Goal: Task Accomplishment & Management: Use online tool/utility

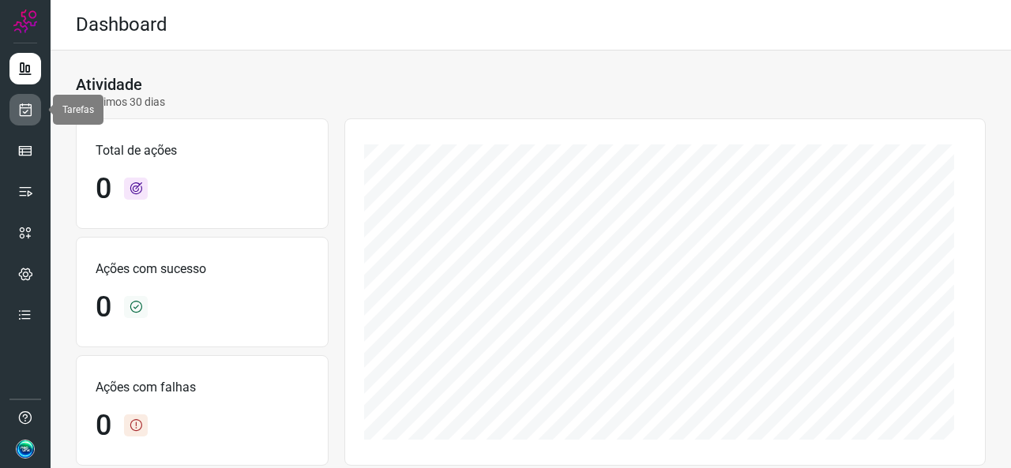
click at [27, 119] on link at bounding box center [25, 110] width 32 height 32
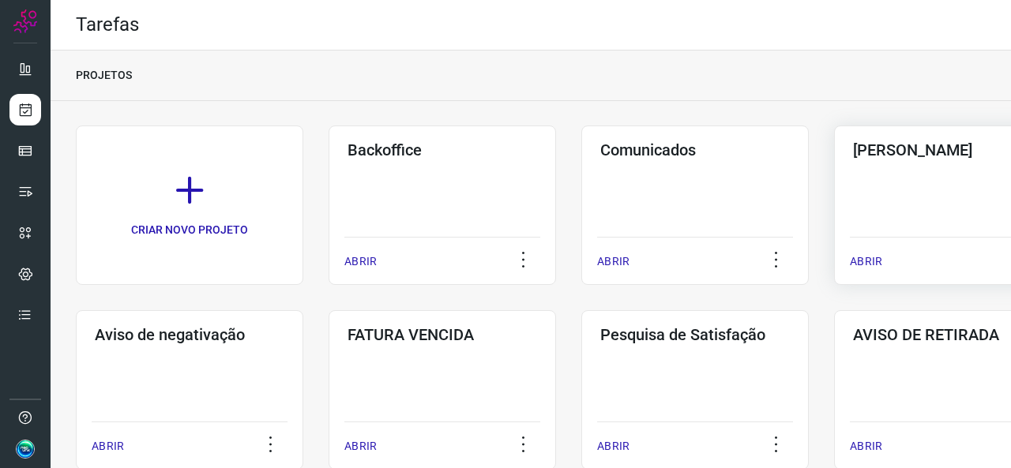
click at [888, 189] on div "Pós Serviço ABRIR" at bounding box center [947, 206] width 227 height 160
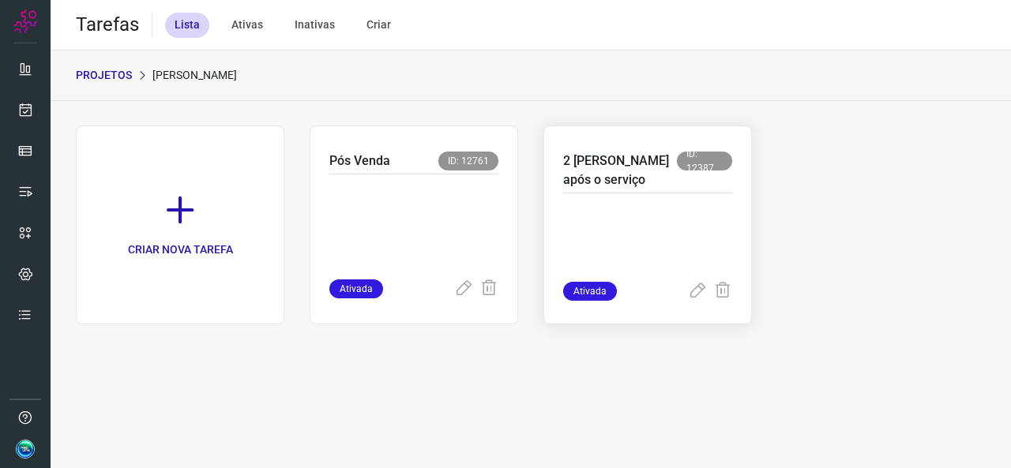
click at [690, 246] on p at bounding box center [647, 242] width 169 height 79
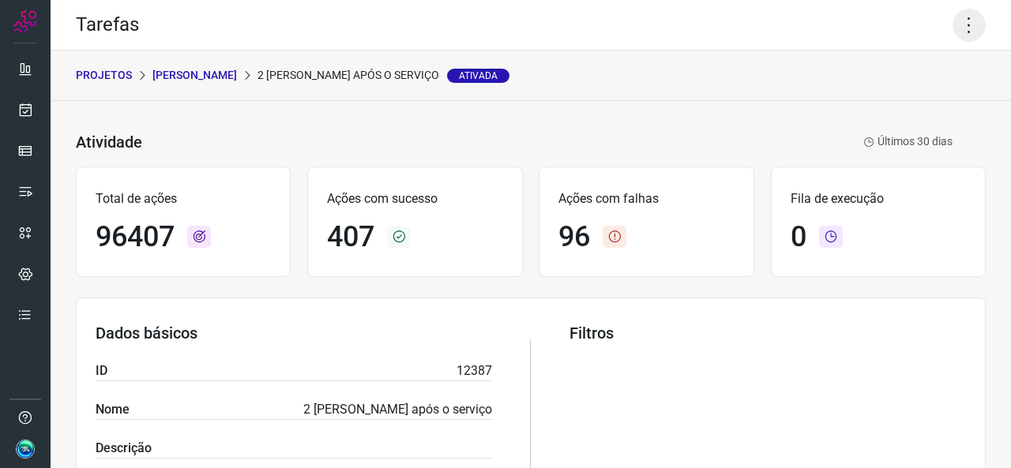
click at [959, 23] on icon at bounding box center [968, 25] width 33 height 33
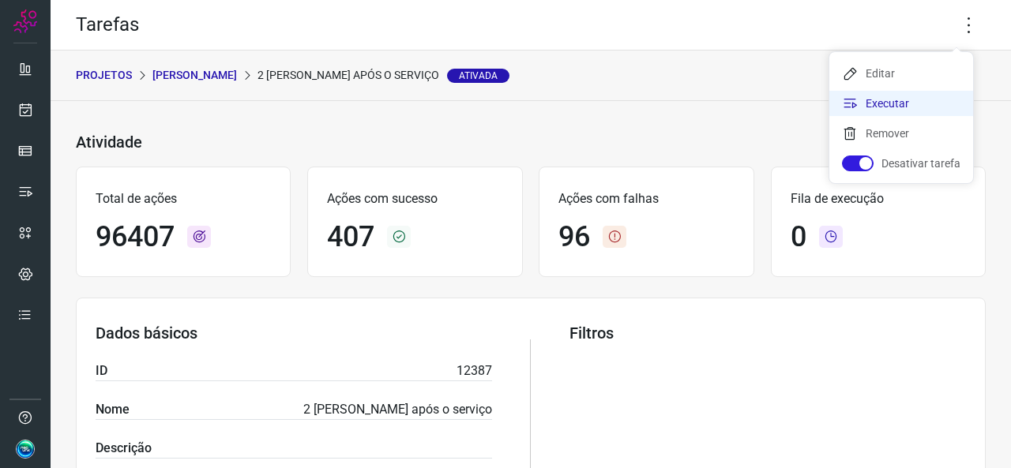
click at [890, 93] on li "Executar" at bounding box center [901, 103] width 144 height 25
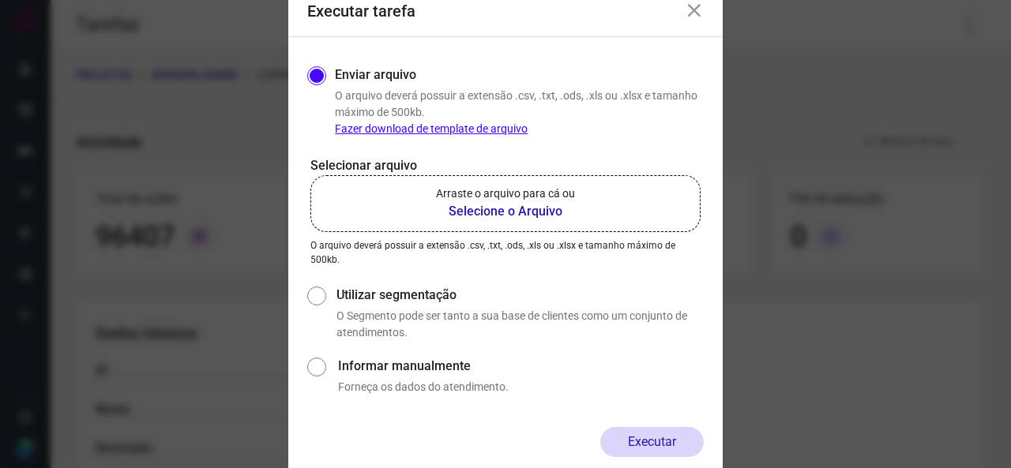
click at [512, 203] on b "Selecione o Arquivo" at bounding box center [505, 211] width 139 height 19
click at [0, 0] on input "Arraste o arquivo para cá ou Selecione o Arquivo" at bounding box center [0, 0] width 0 height 0
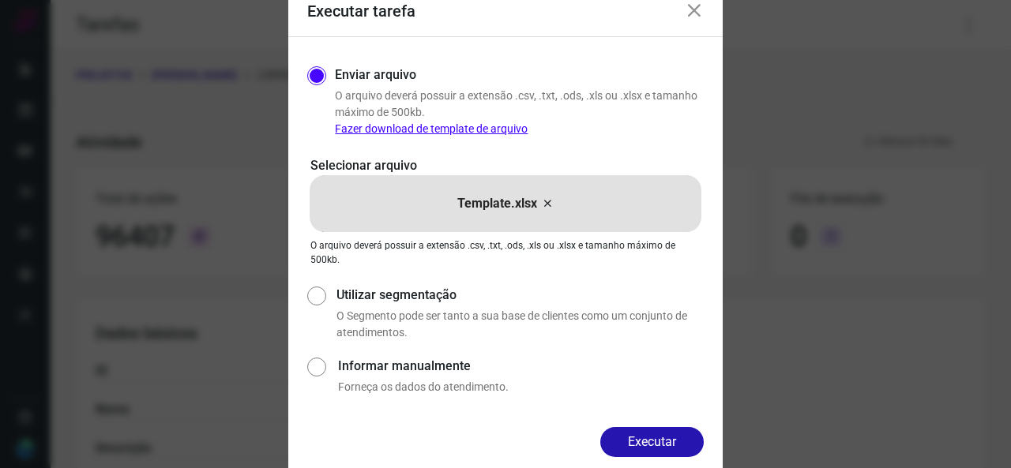
click at [621, 437] on button "Executar" at bounding box center [651, 442] width 103 height 30
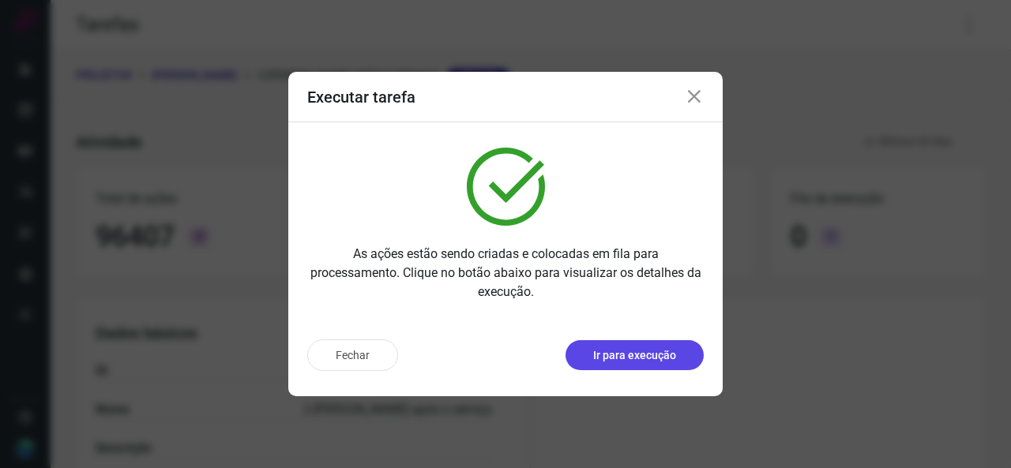
click at [655, 348] on p "Ir para execução" at bounding box center [634, 355] width 83 height 17
